Goal: Information Seeking & Learning: Learn about a topic

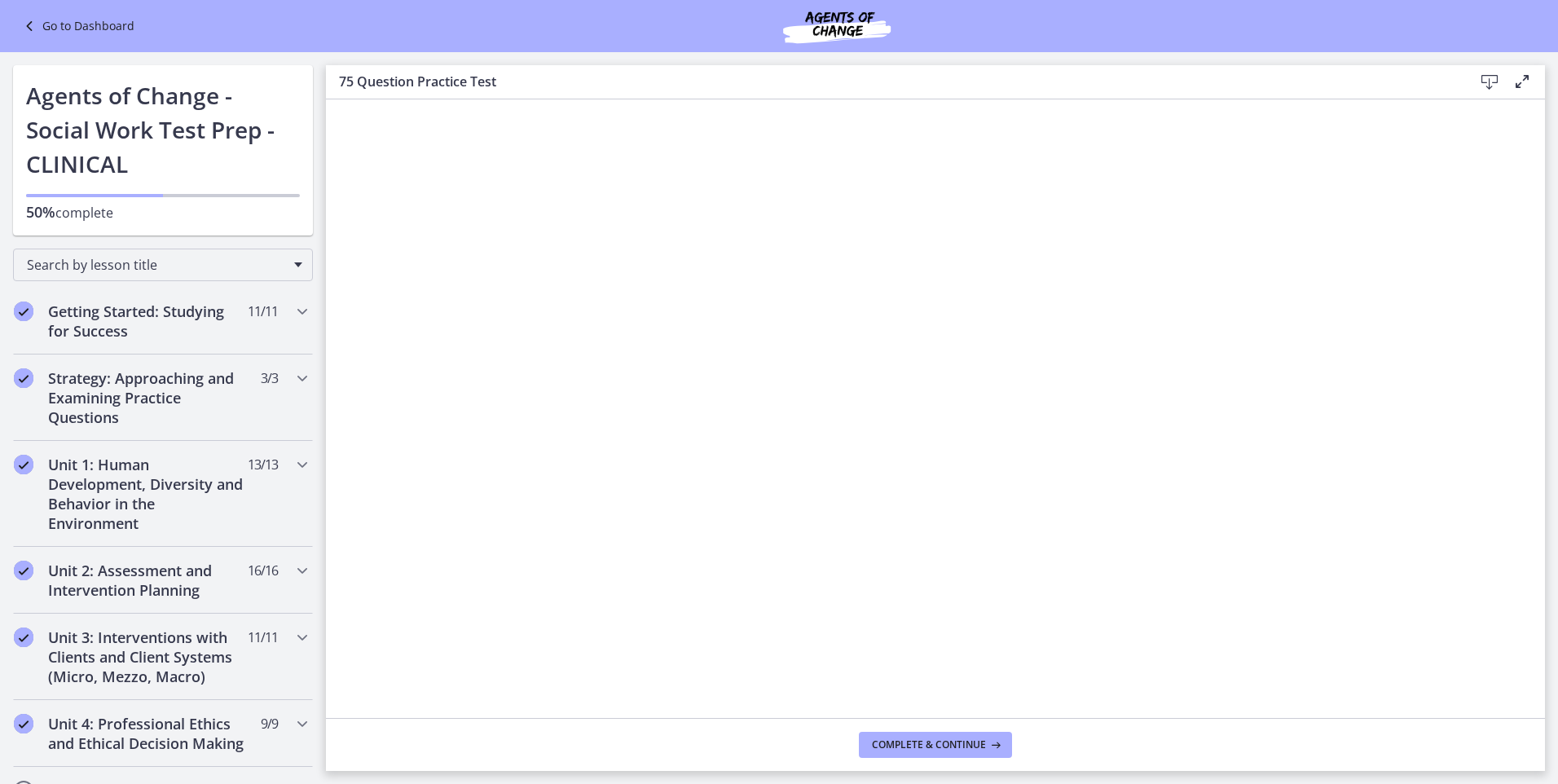
scroll to position [475, 0]
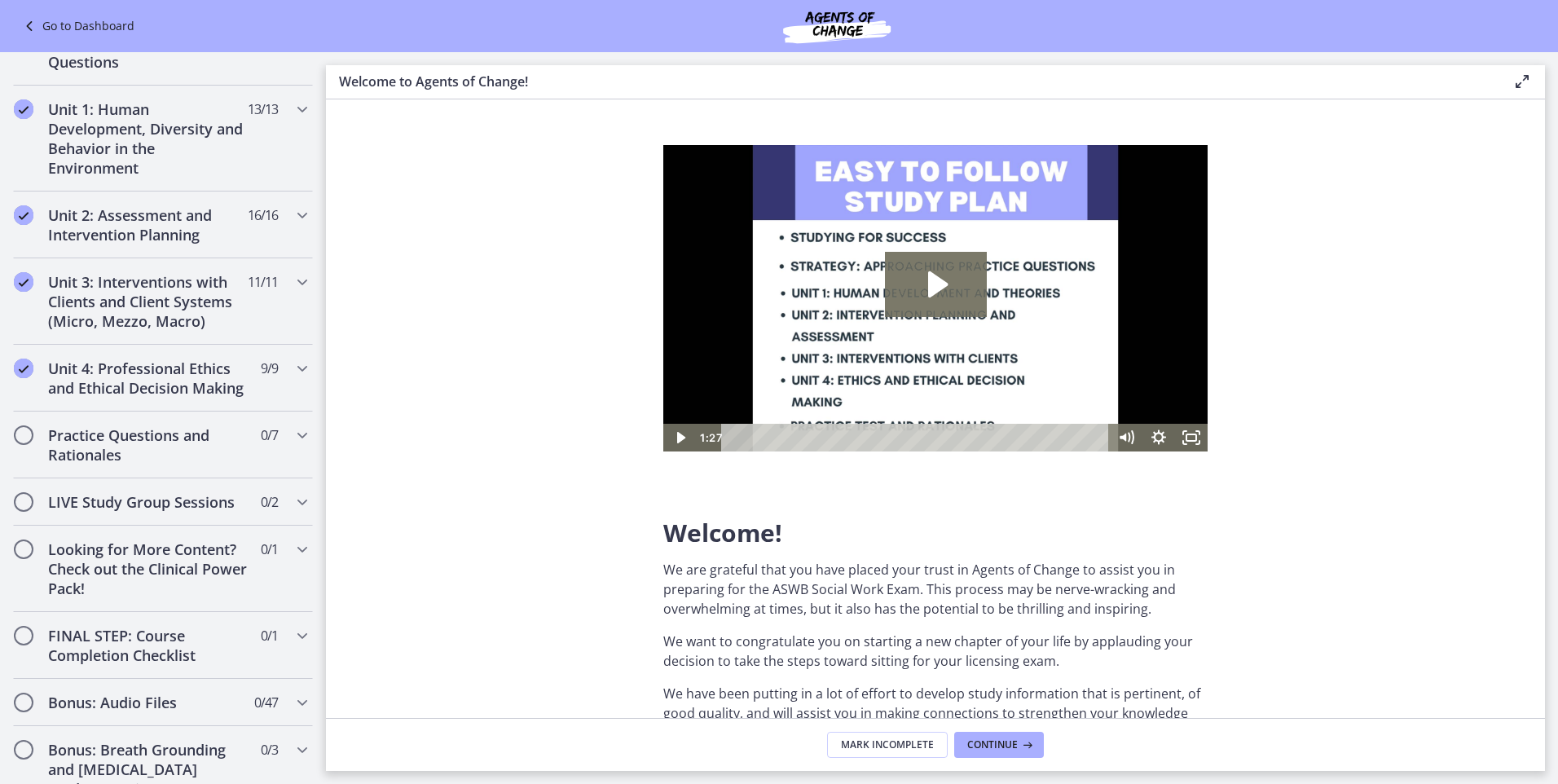
scroll to position [1004, 0]
click at [158, 457] on h2 "Practice Questions and Rationales" at bounding box center [148, 441] width 199 height 39
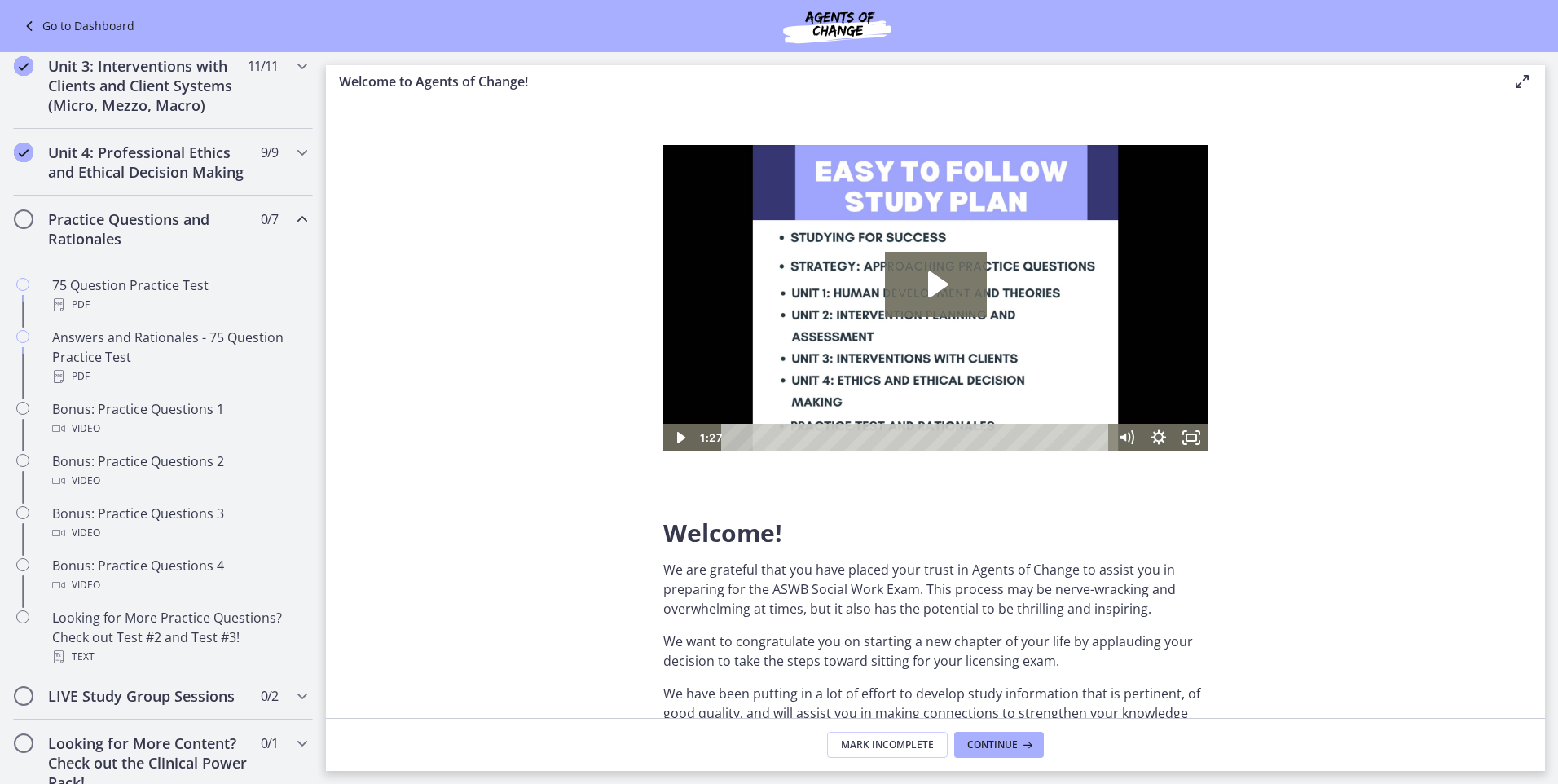
scroll to position [359, 0]
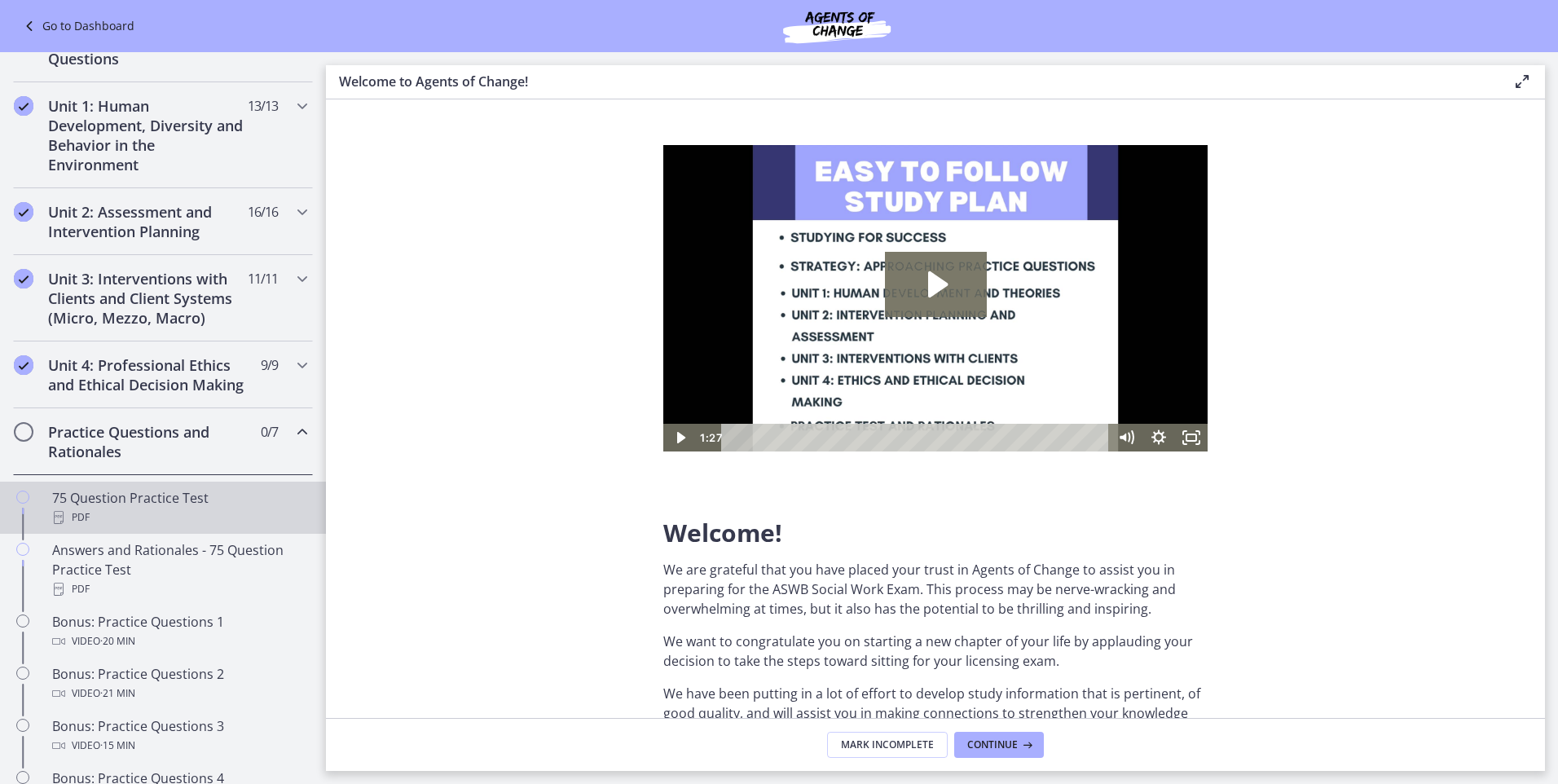
click at [105, 525] on div "75 Question Practice Test PDF" at bounding box center [179, 507] width 254 height 39
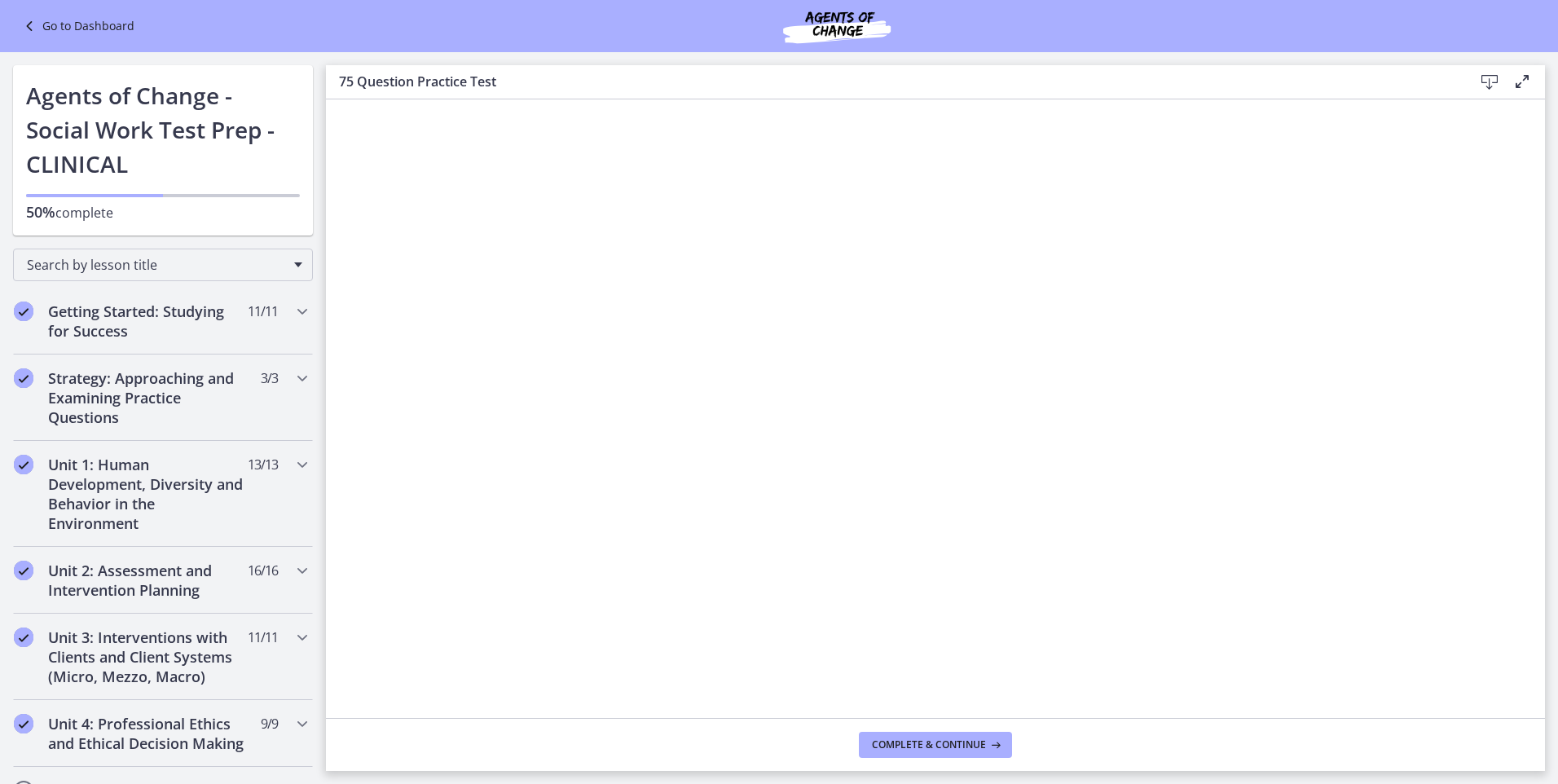
scroll to position [475, 0]
